Goal: Information Seeking & Learning: Learn about a topic

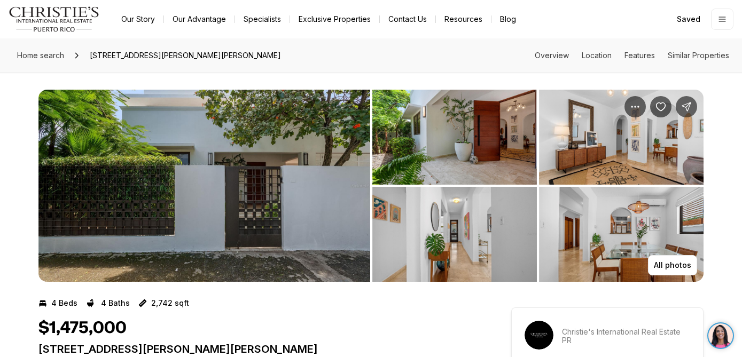
click at [79, 18] on img "Main navigation" at bounding box center [54, 19] width 91 height 26
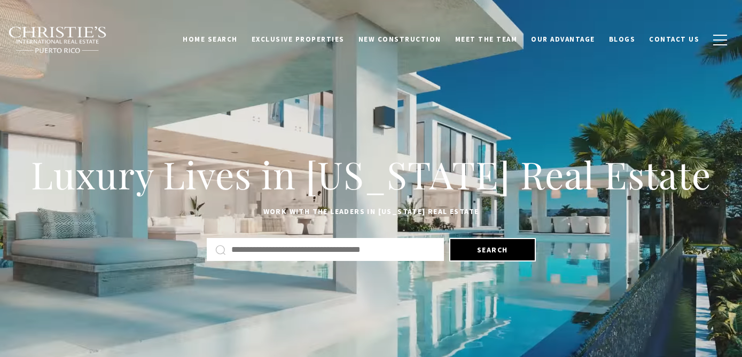
click at [243, 42] on link "Home Search" at bounding box center [210, 39] width 69 height 20
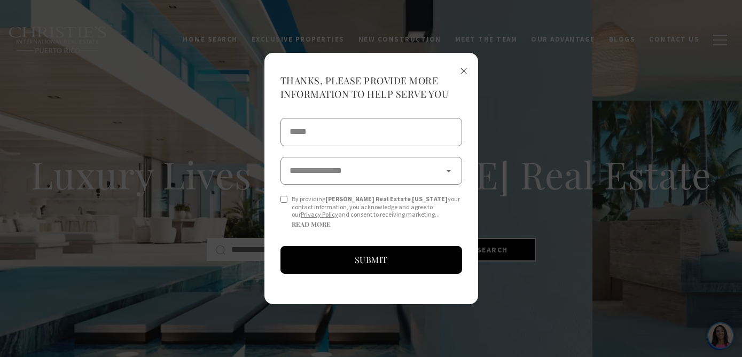
click at [462, 74] on span "×" at bounding box center [463, 70] width 7 height 20
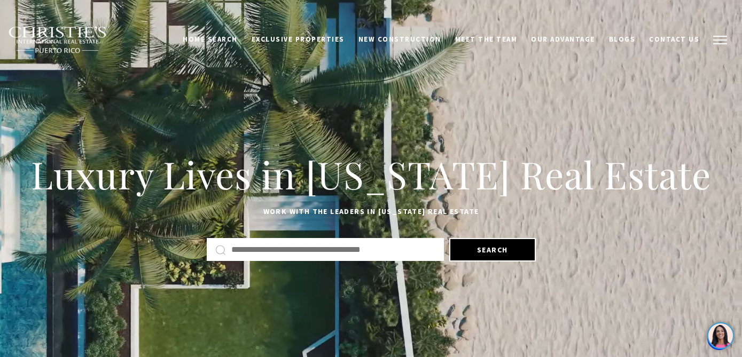
click at [717, 40] on span "button" at bounding box center [720, 40] width 14 height 1
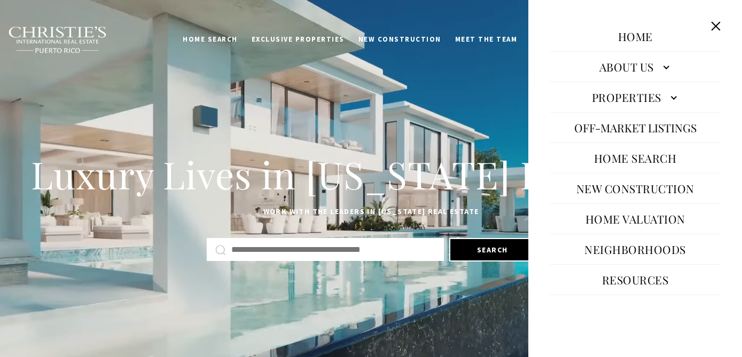
click at [624, 154] on link "Home Search" at bounding box center [635, 158] width 93 height 26
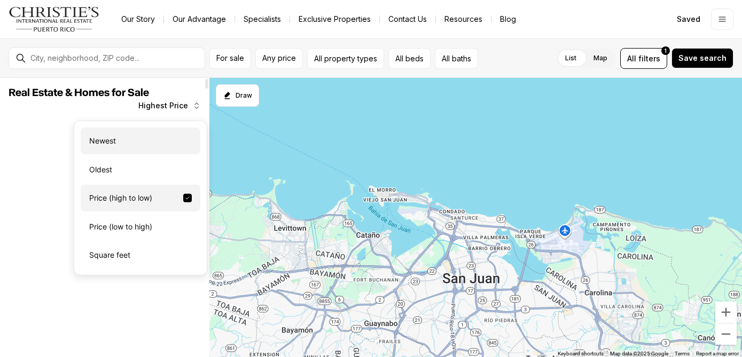
click at [124, 136] on div "Newest" at bounding box center [141, 141] width 120 height 27
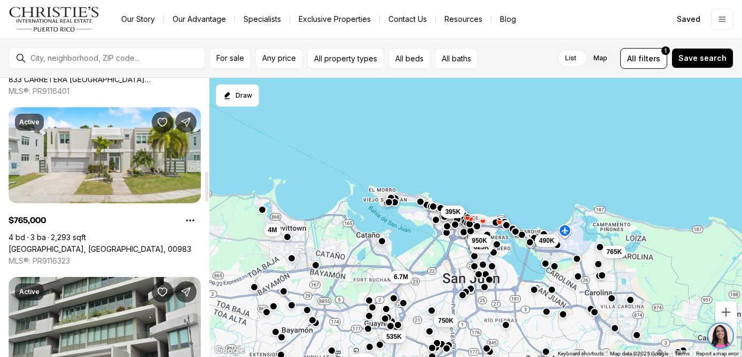
scroll to position [881, 0]
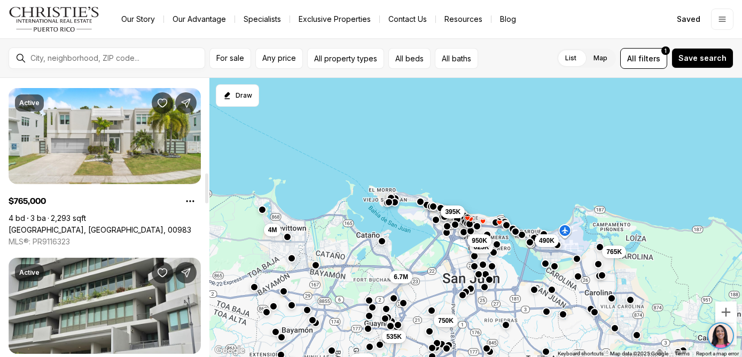
click at [122, 225] on link "1123 CALLE MARBELLA, CAROLINA PR, 00983" at bounding box center [100, 230] width 183 height 10
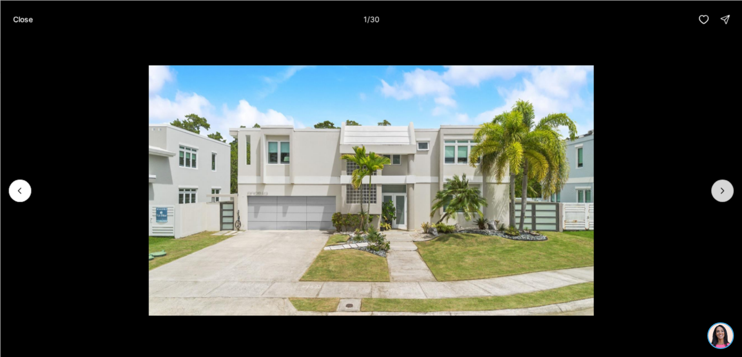
click at [720, 195] on icon "Next slide" at bounding box center [722, 190] width 11 height 11
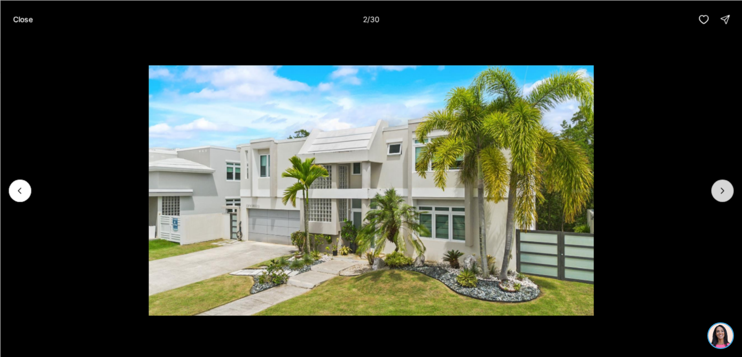
click at [720, 196] on button "Next slide" at bounding box center [722, 190] width 22 height 22
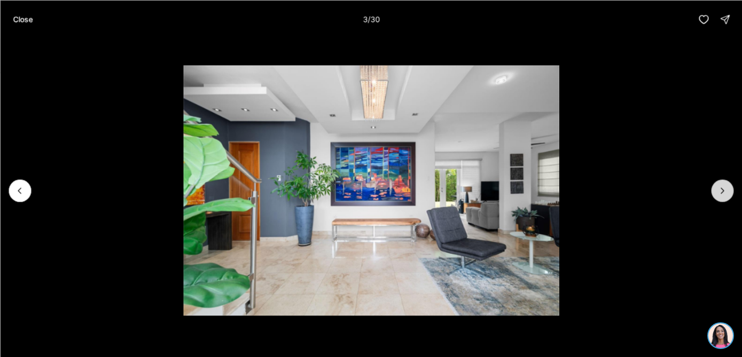
click at [720, 196] on button "Next slide" at bounding box center [722, 190] width 22 height 22
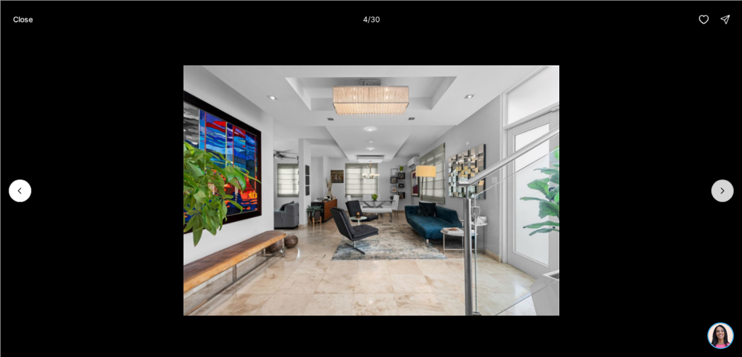
click at [720, 196] on button "Next slide" at bounding box center [722, 190] width 22 height 22
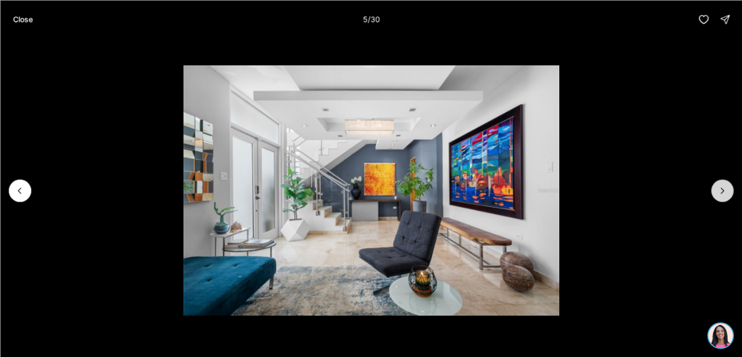
click at [720, 197] on button "Next slide" at bounding box center [722, 190] width 22 height 22
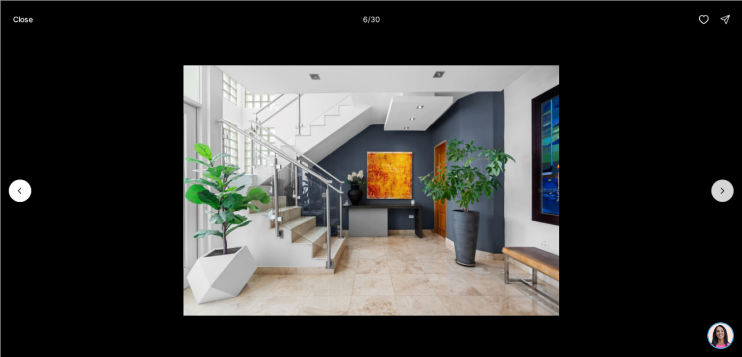
click at [720, 197] on button "Next slide" at bounding box center [722, 190] width 22 height 22
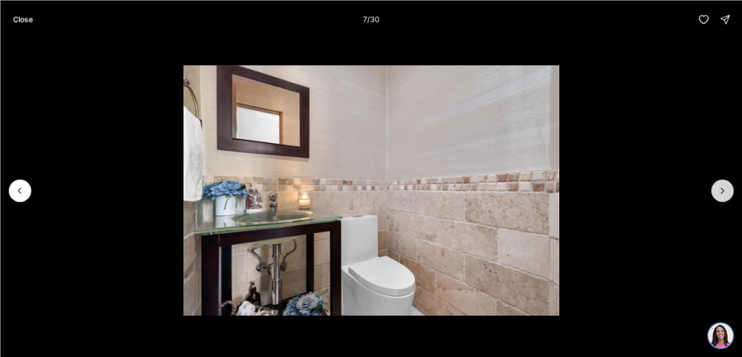
click at [720, 197] on button "Next slide" at bounding box center [722, 190] width 22 height 22
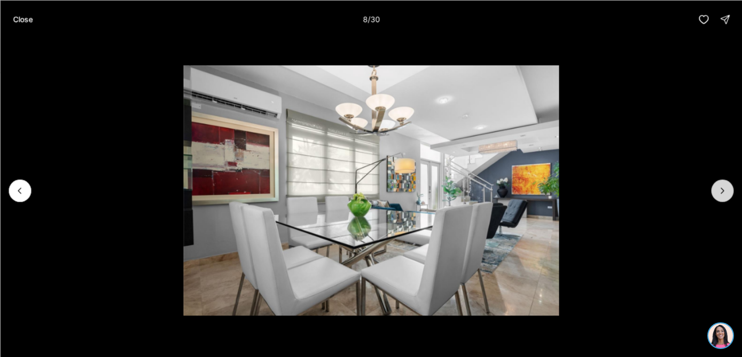
click at [720, 198] on button "Next slide" at bounding box center [722, 190] width 22 height 22
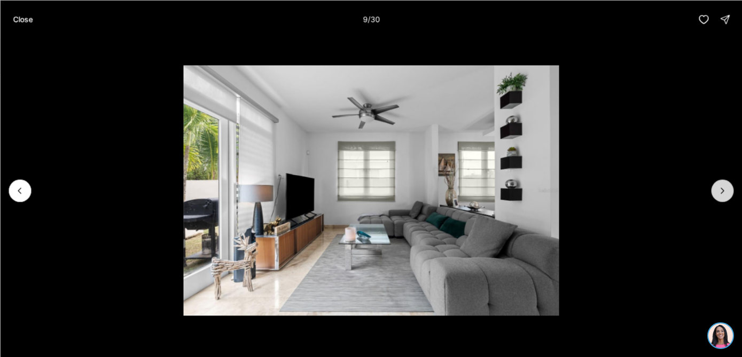
click at [720, 198] on button "Next slide" at bounding box center [722, 190] width 22 height 22
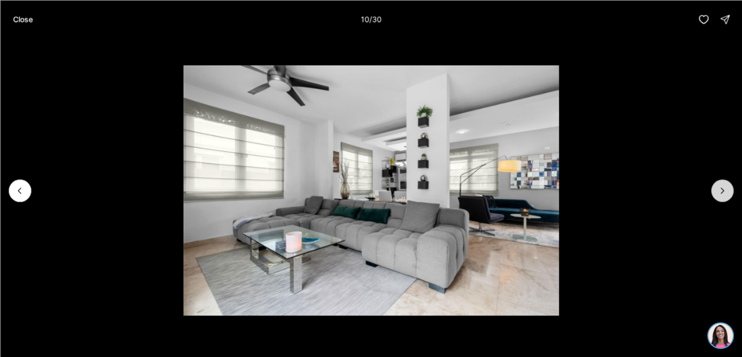
click at [720, 199] on button "Next slide" at bounding box center [722, 190] width 22 height 22
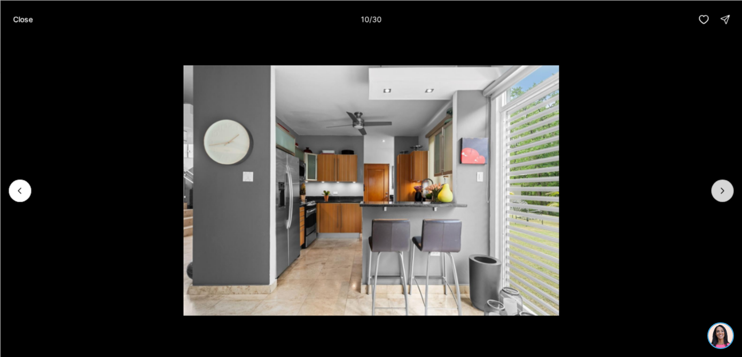
click at [720, 199] on button "Next slide" at bounding box center [722, 190] width 22 height 22
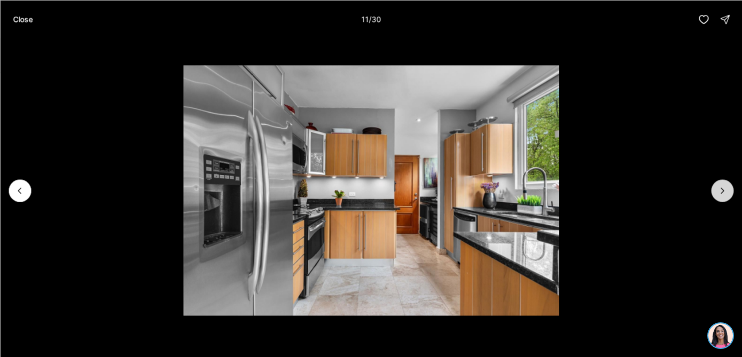
click at [720, 199] on button "Next slide" at bounding box center [722, 190] width 22 height 22
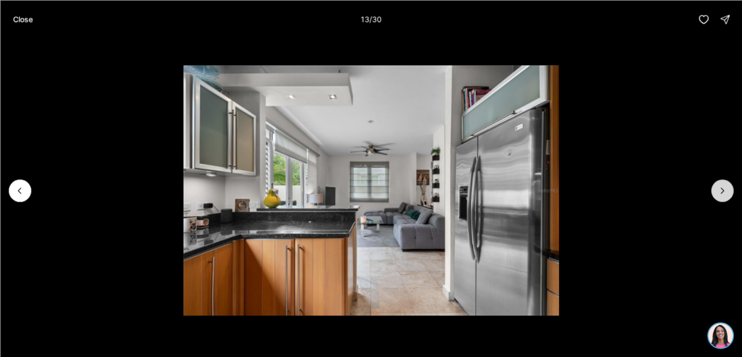
click at [720, 200] on button "Next slide" at bounding box center [722, 190] width 22 height 22
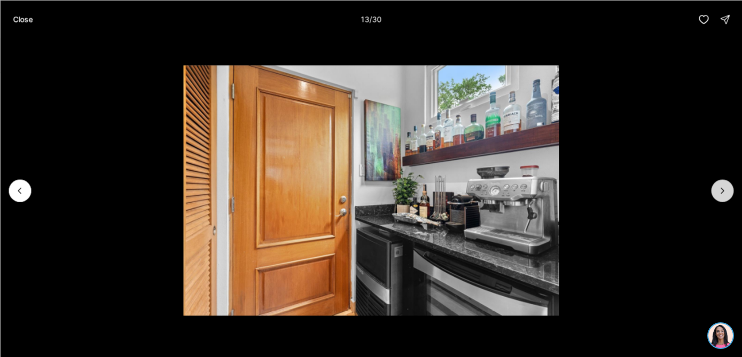
click at [720, 200] on button "Next slide" at bounding box center [722, 190] width 22 height 22
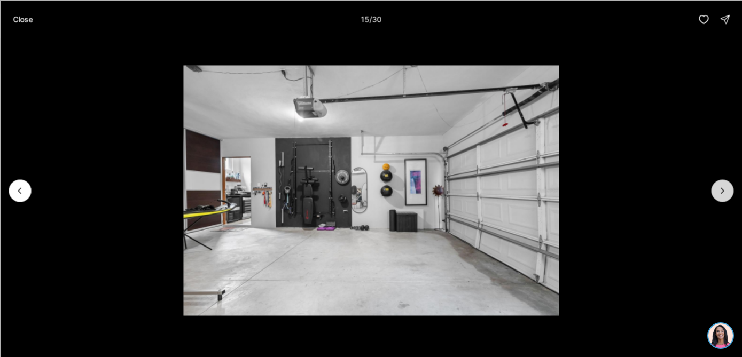
click at [720, 200] on button "Next slide" at bounding box center [722, 190] width 22 height 22
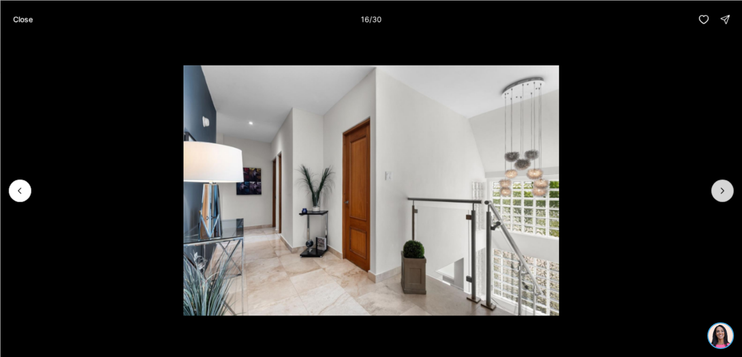
click at [720, 200] on button "Next slide" at bounding box center [722, 190] width 22 height 22
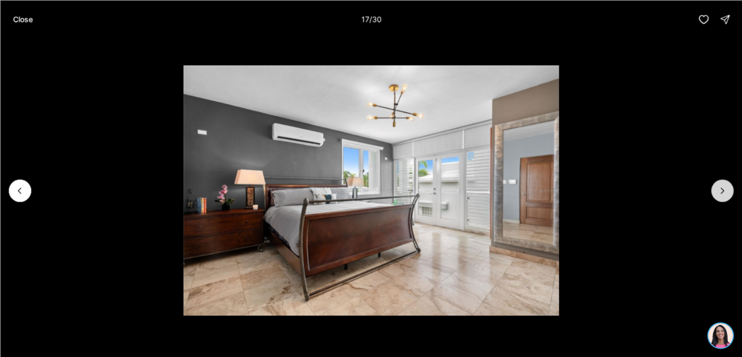
click at [720, 201] on button "Next slide" at bounding box center [722, 190] width 22 height 22
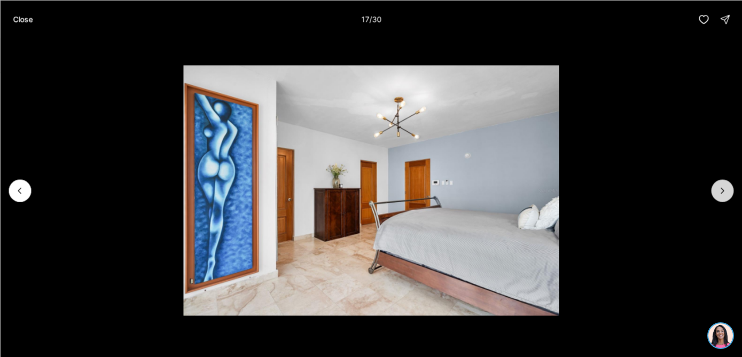
click at [720, 201] on button "Next slide" at bounding box center [722, 190] width 22 height 22
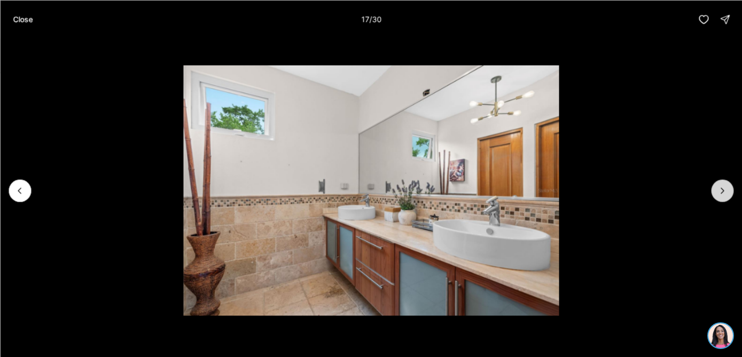
click at [720, 201] on button "Next slide" at bounding box center [722, 190] width 22 height 22
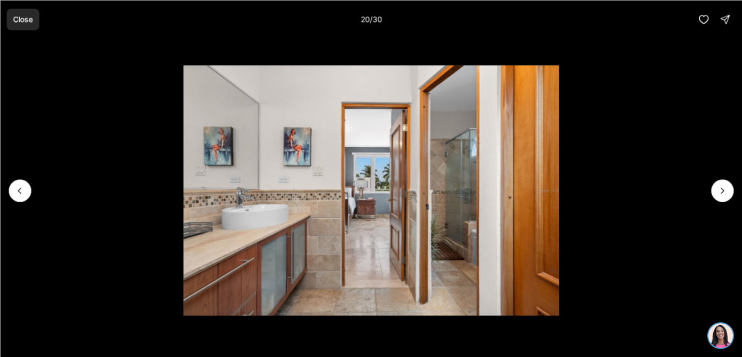
click at [26, 25] on button "Close" at bounding box center [22, 19] width 33 height 21
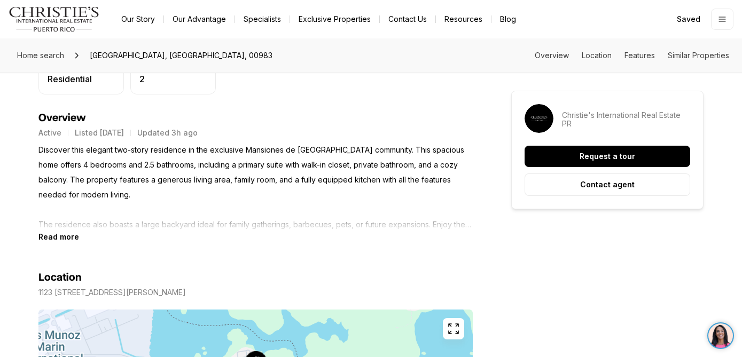
scroll to position [431, 0]
click at [62, 235] on b "Read more" at bounding box center [58, 235] width 41 height 9
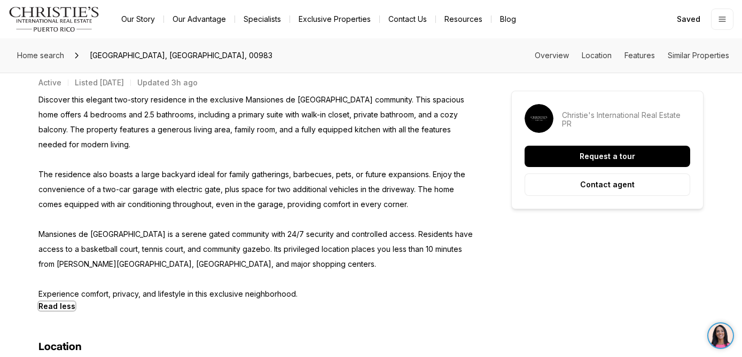
scroll to position [502, 0]
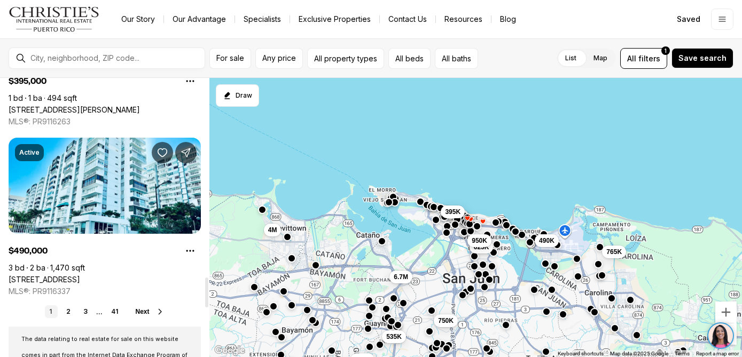
scroll to position [1855, 0]
